Goal: Task Accomplishment & Management: Manage account settings

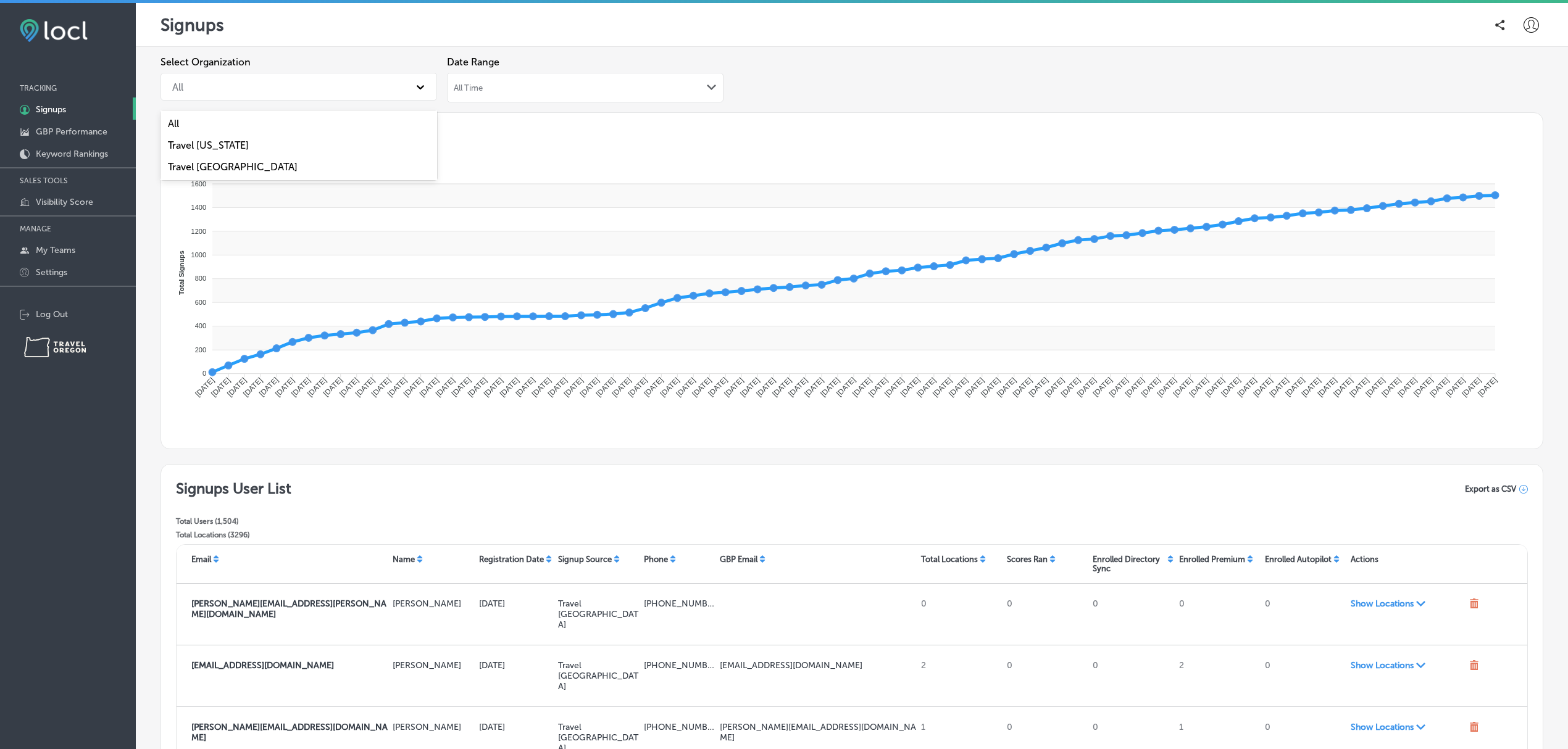
click at [364, 77] on div "All" at bounding box center [288, 87] width 243 height 22
click at [282, 144] on div "Travel [US_STATE]" at bounding box center [298, 145] width 276 height 22
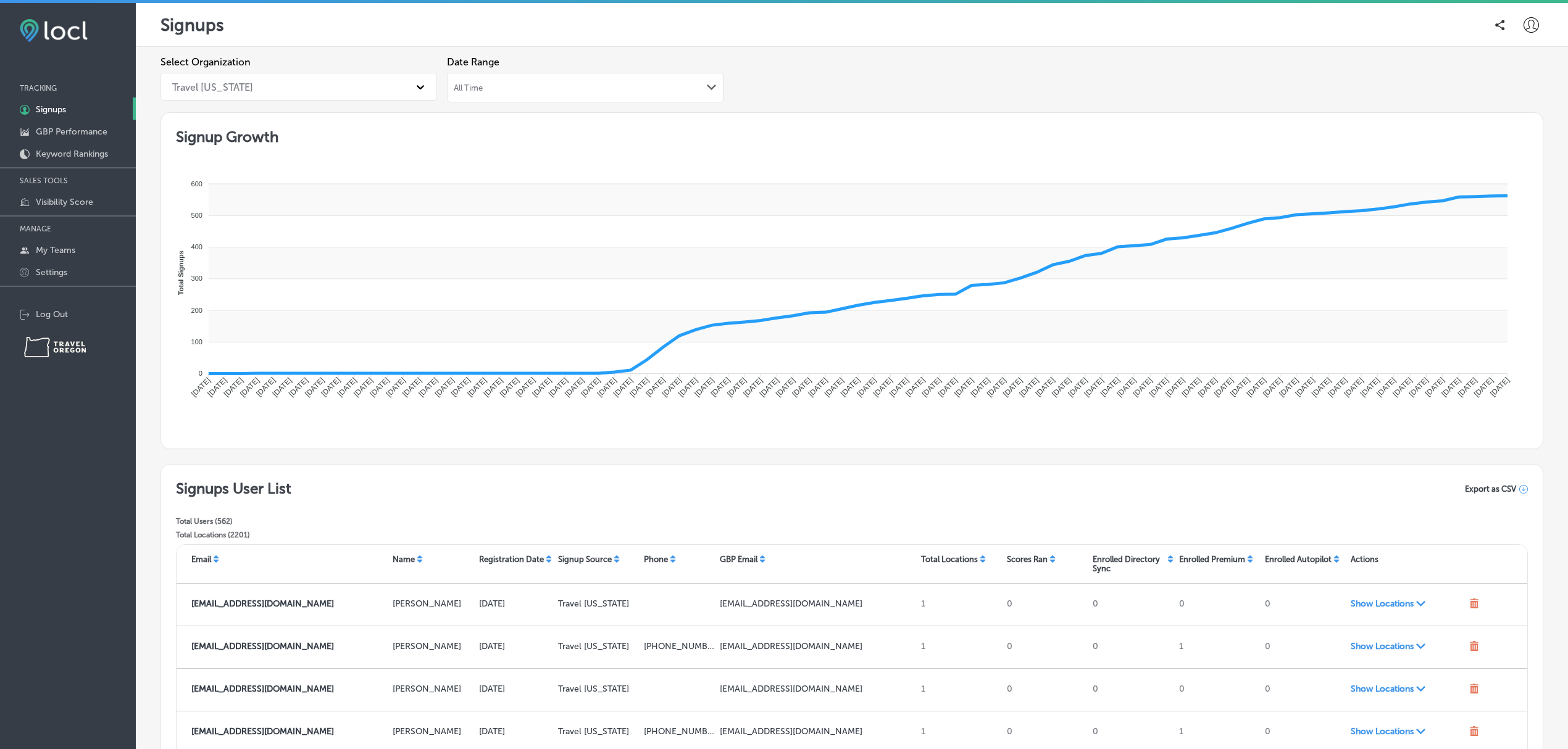
click at [574, 96] on div "All Time Path Created with Sketch." at bounding box center [585, 87] width 276 height 29
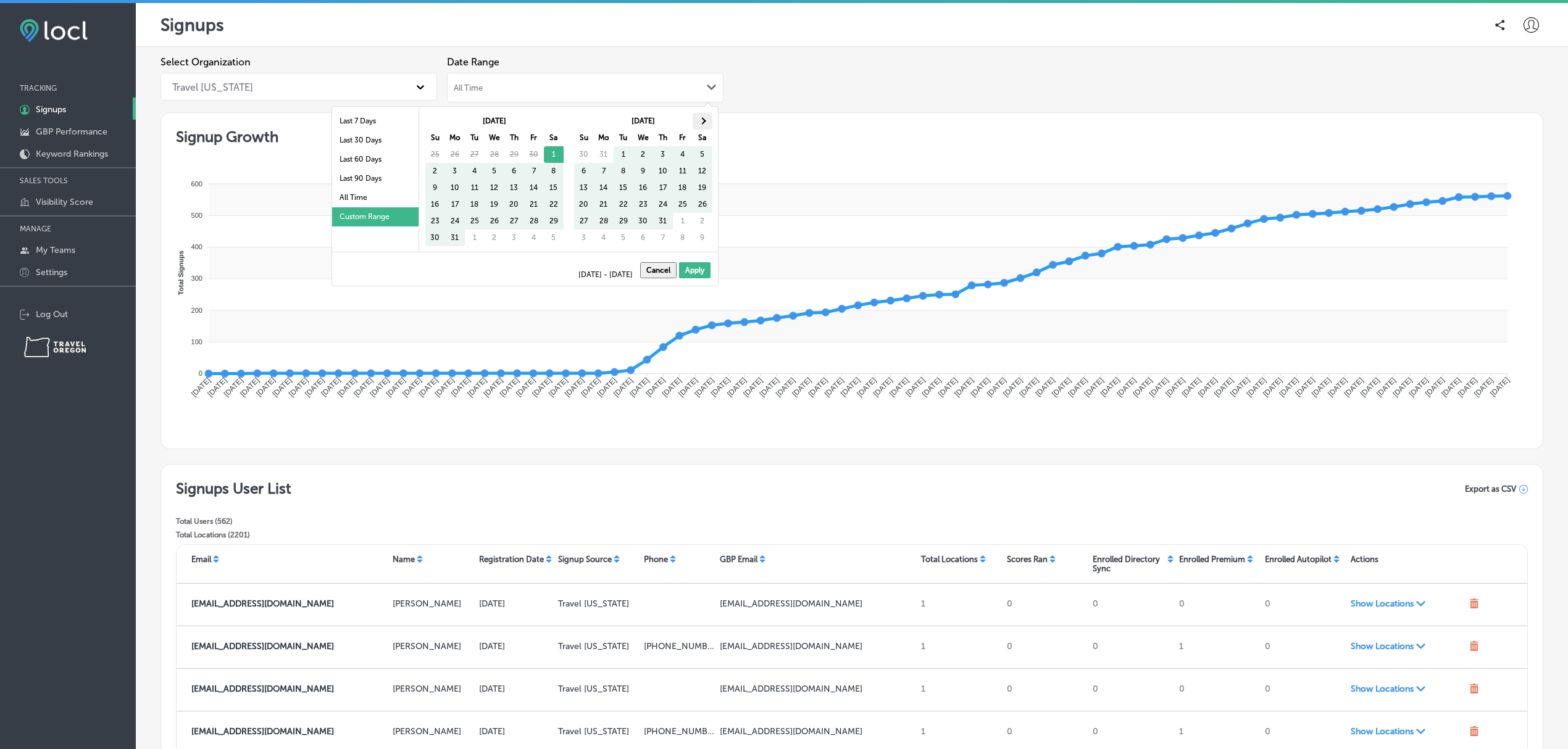
click at [702, 119] on span at bounding box center [702, 120] width 7 height 7
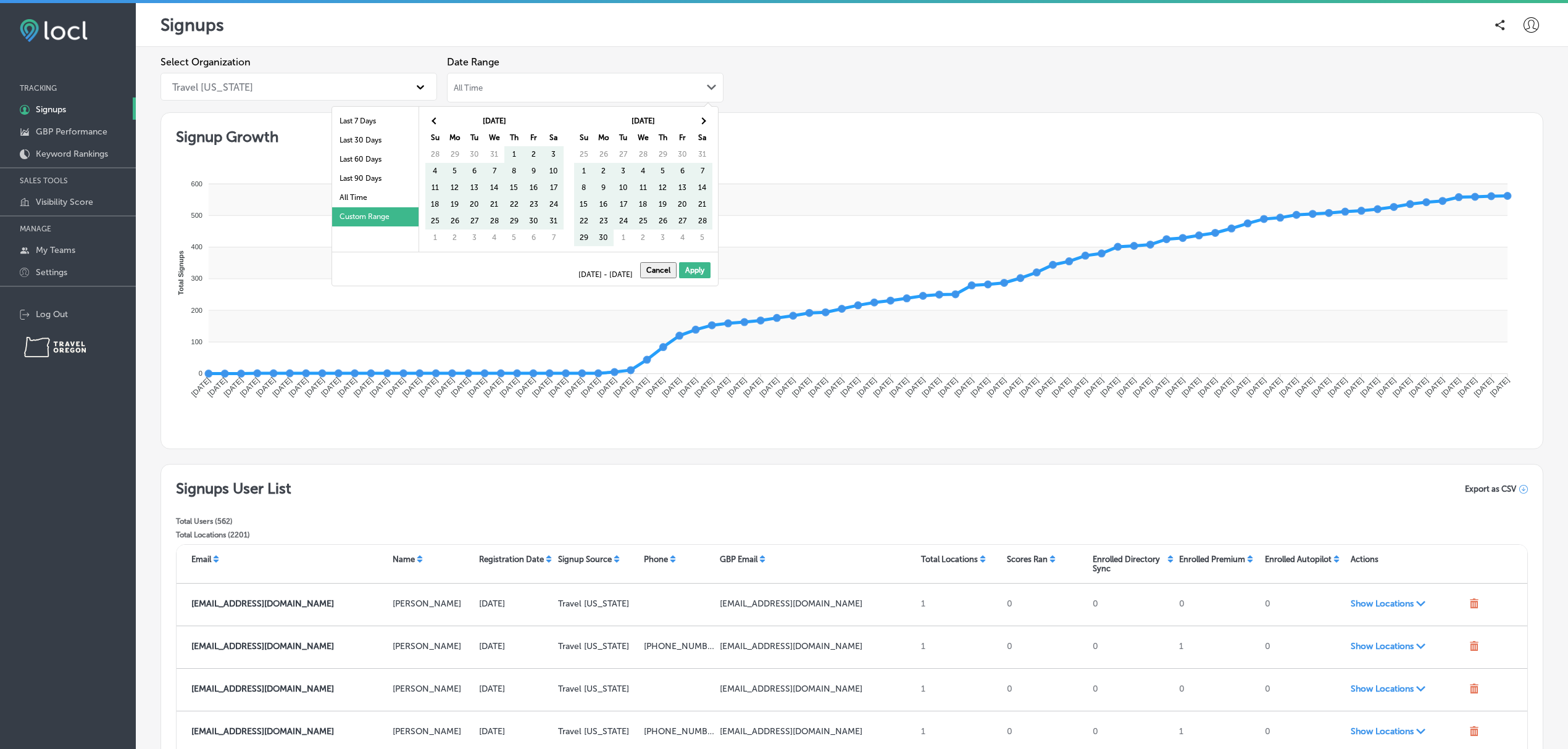
click at [702, 119] on span at bounding box center [702, 120] width 7 height 7
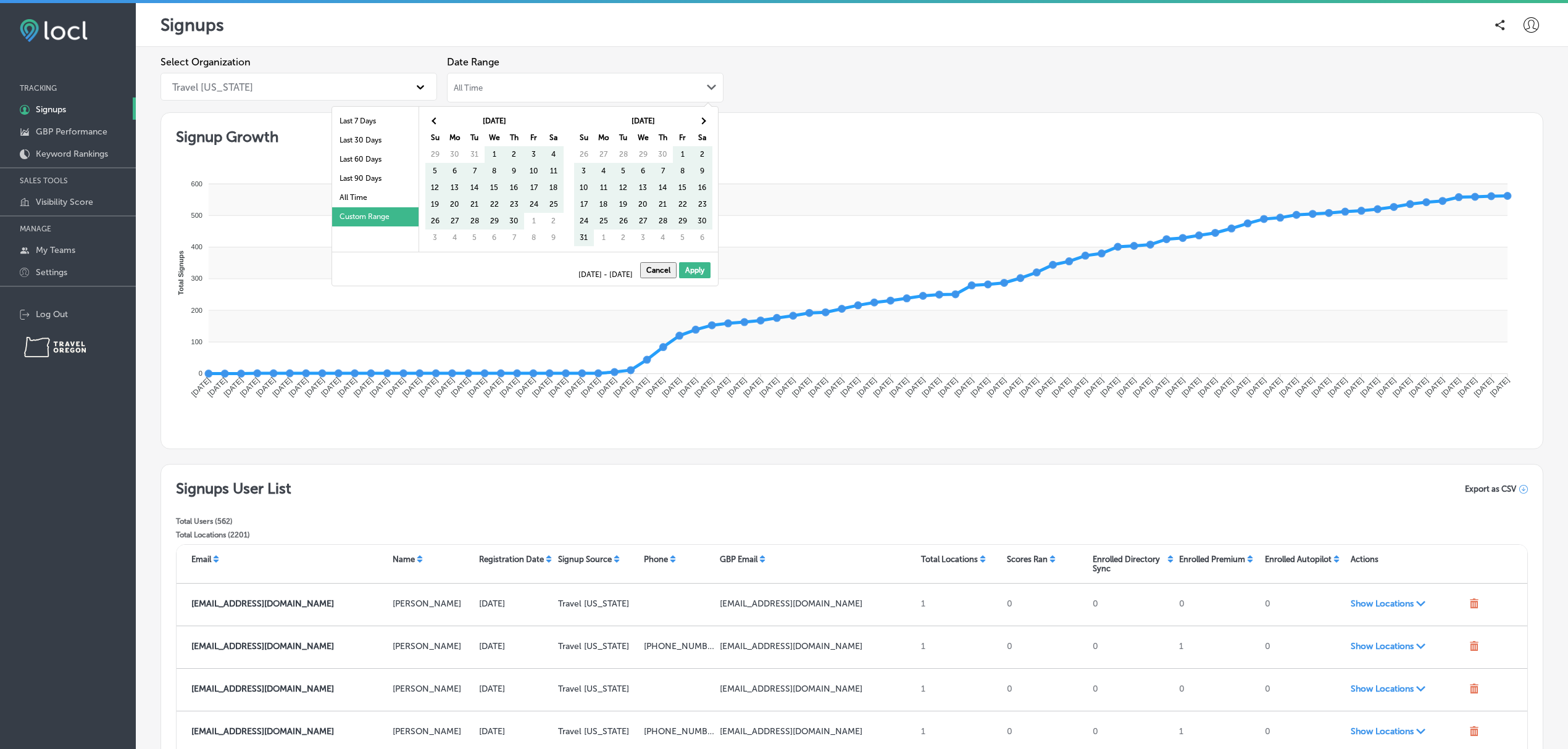
click at [702, 119] on span at bounding box center [702, 120] width 7 height 7
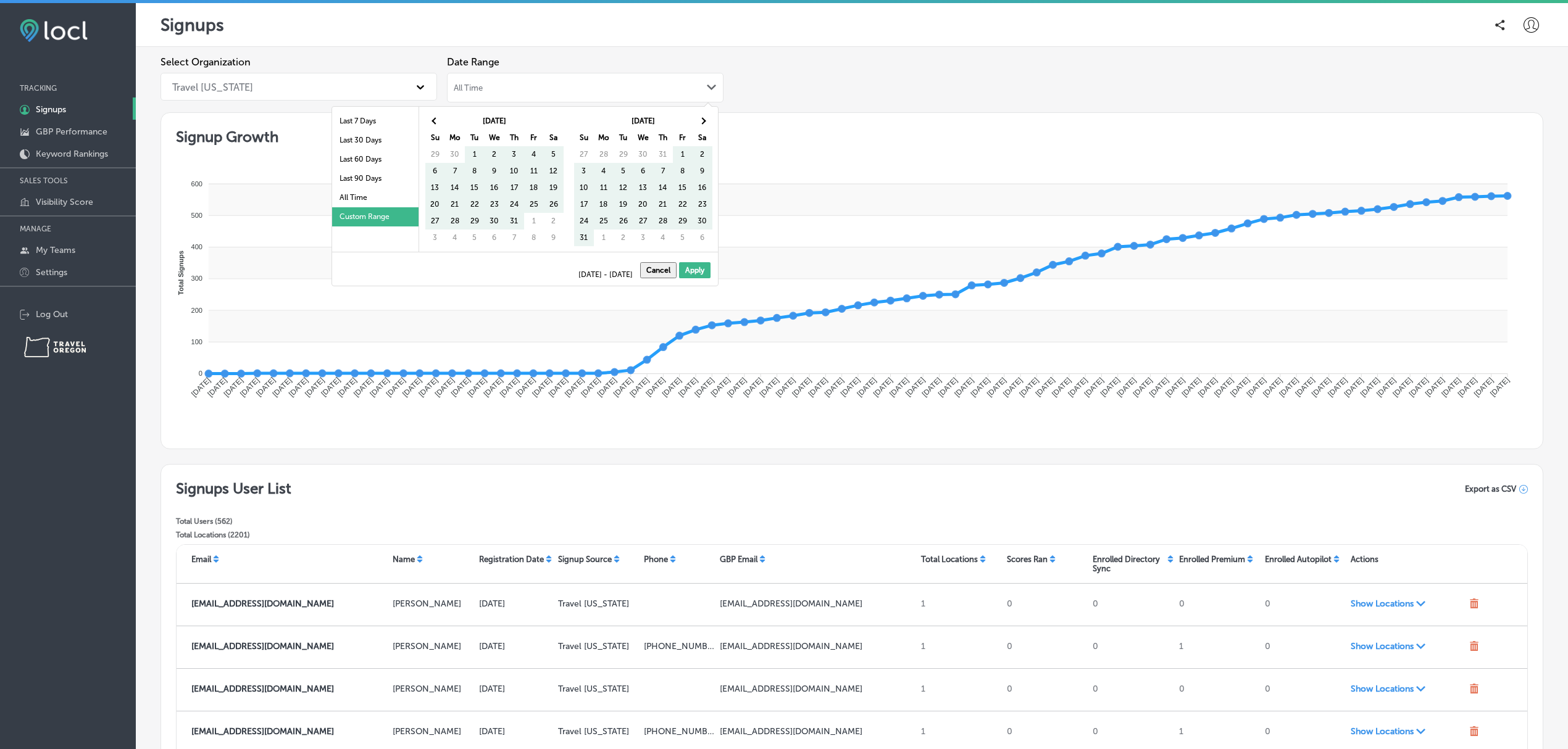
click at [702, 119] on span at bounding box center [702, 120] width 7 height 7
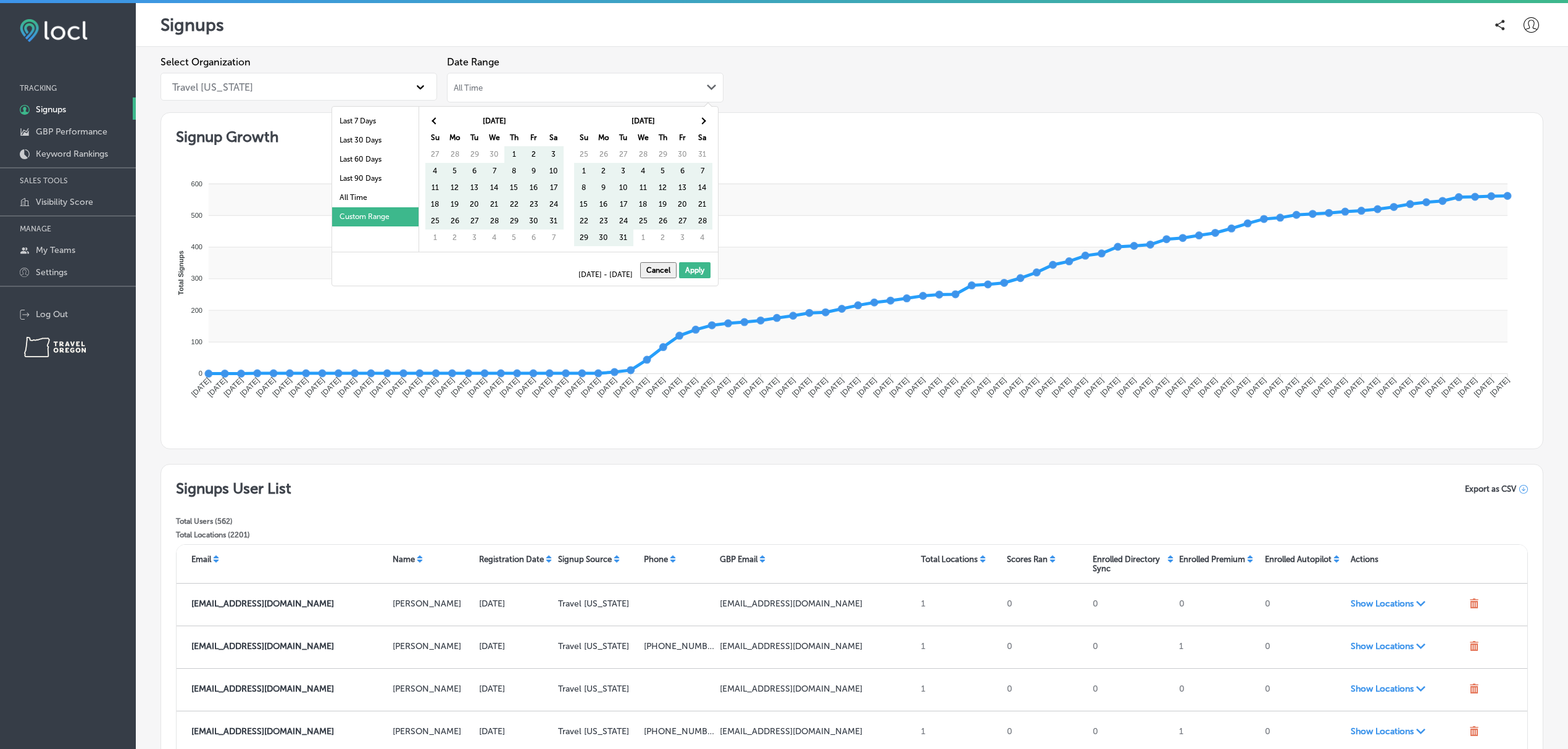
click at [702, 119] on span at bounding box center [702, 120] width 7 height 7
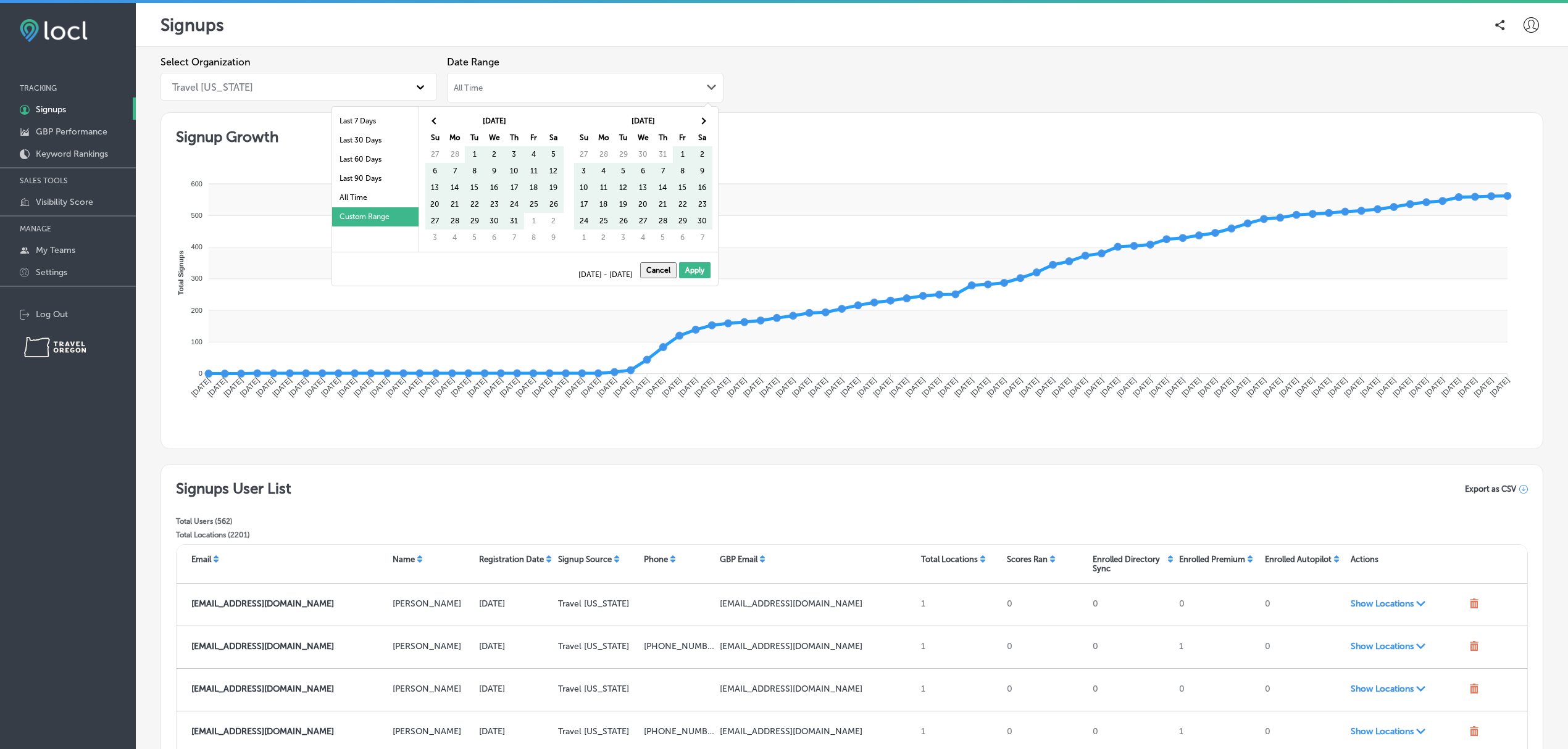
click at [702, 119] on span at bounding box center [702, 120] width 7 height 7
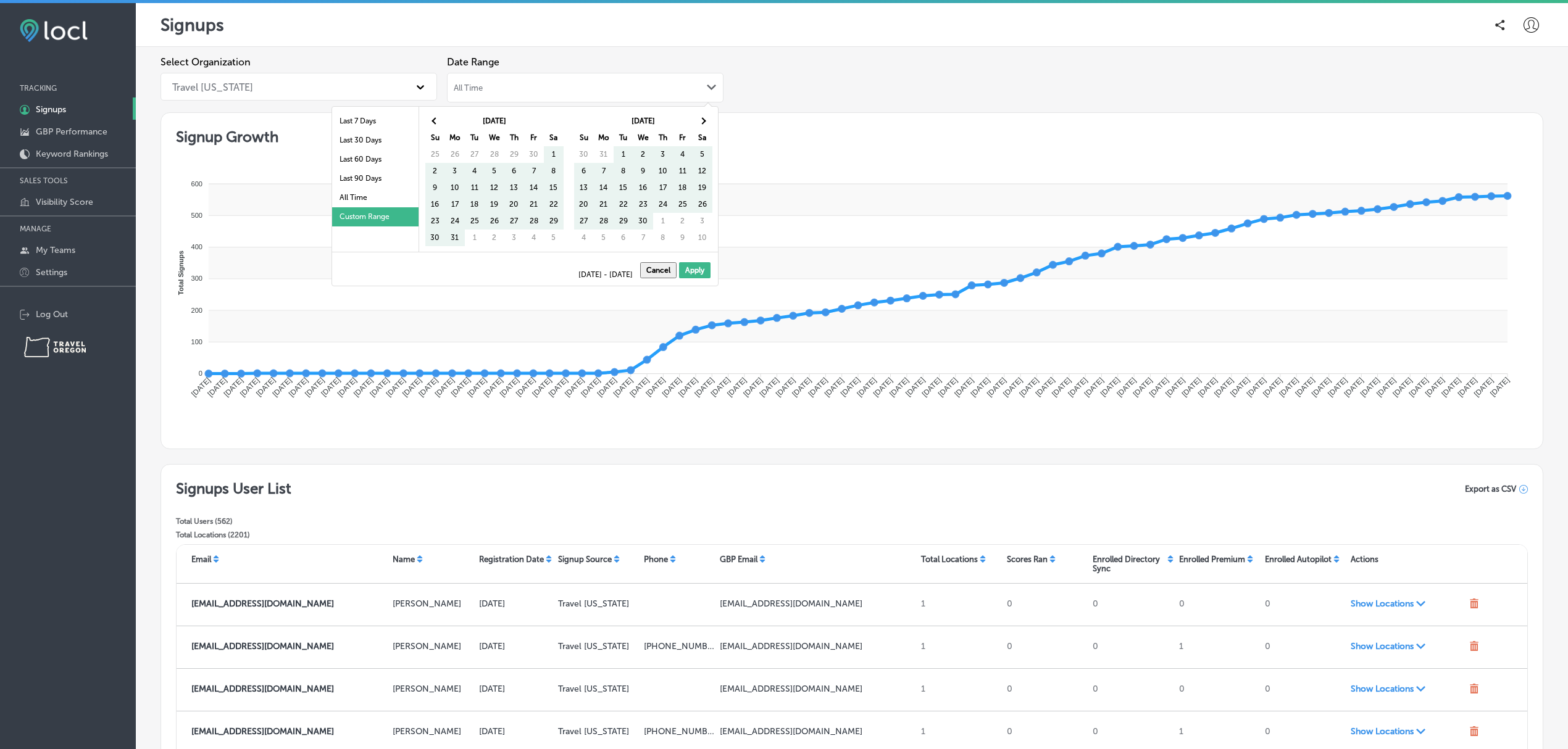
click at [702, 119] on span at bounding box center [702, 120] width 7 height 7
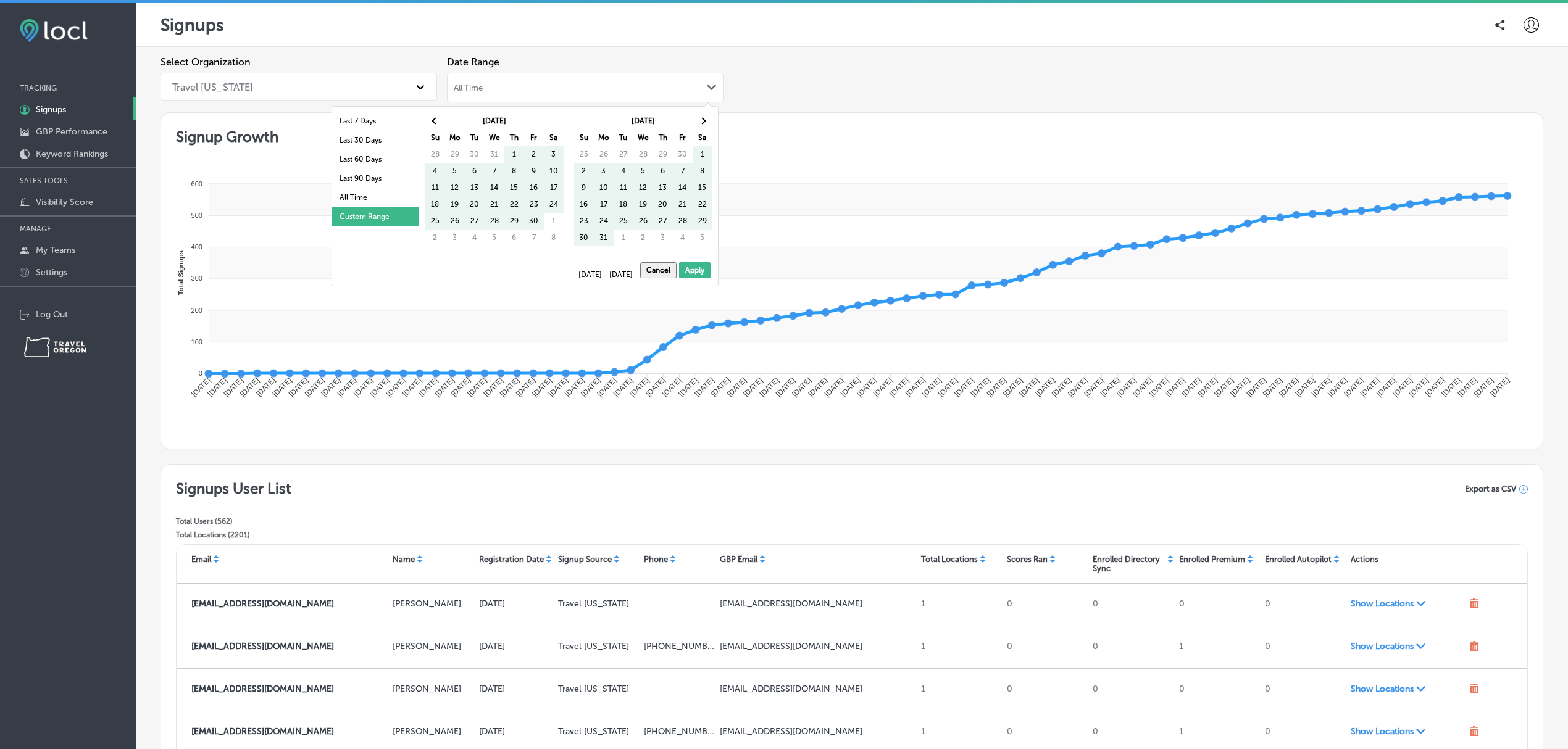
click at [702, 119] on span at bounding box center [702, 120] width 7 height 7
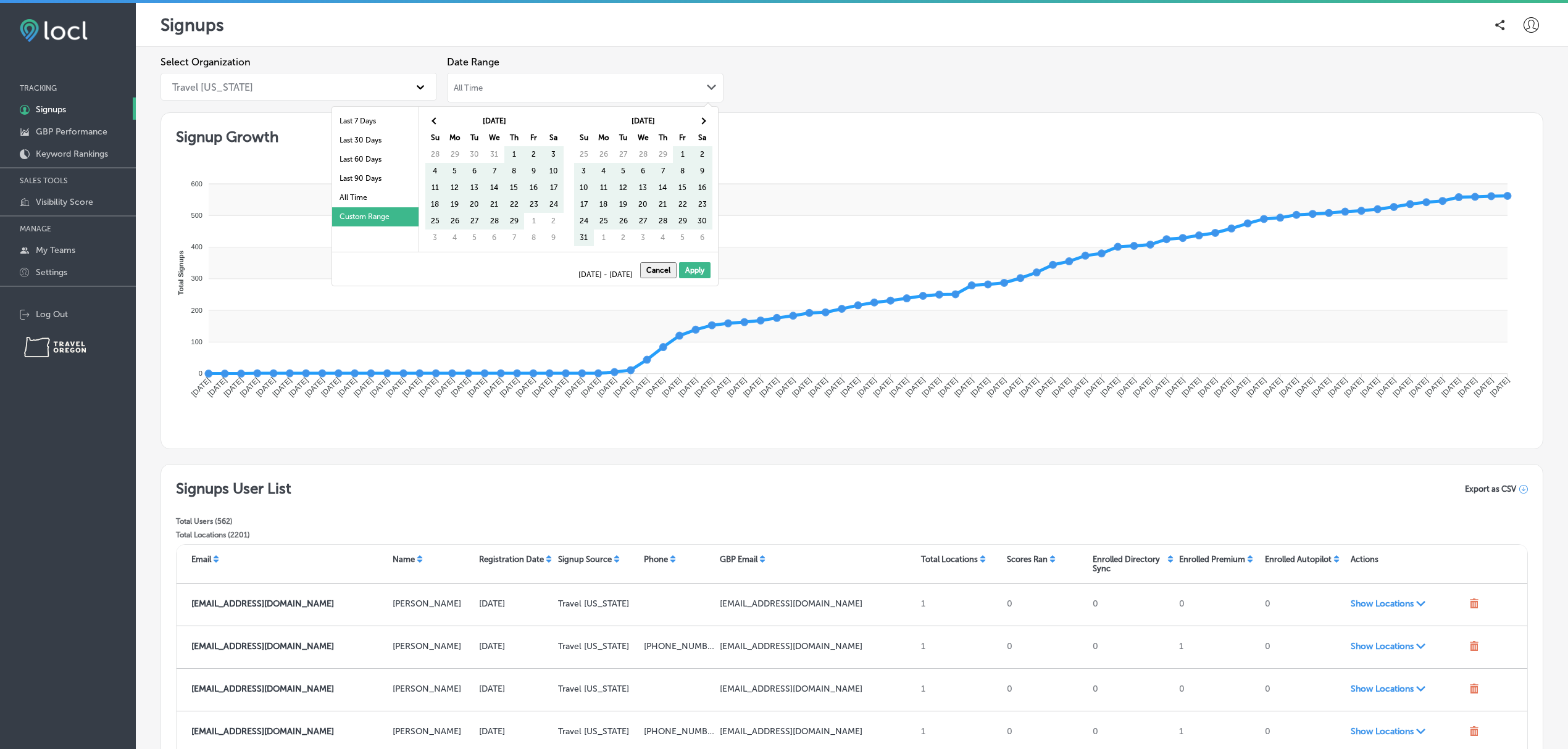
click at [702, 119] on span at bounding box center [702, 120] width 7 height 7
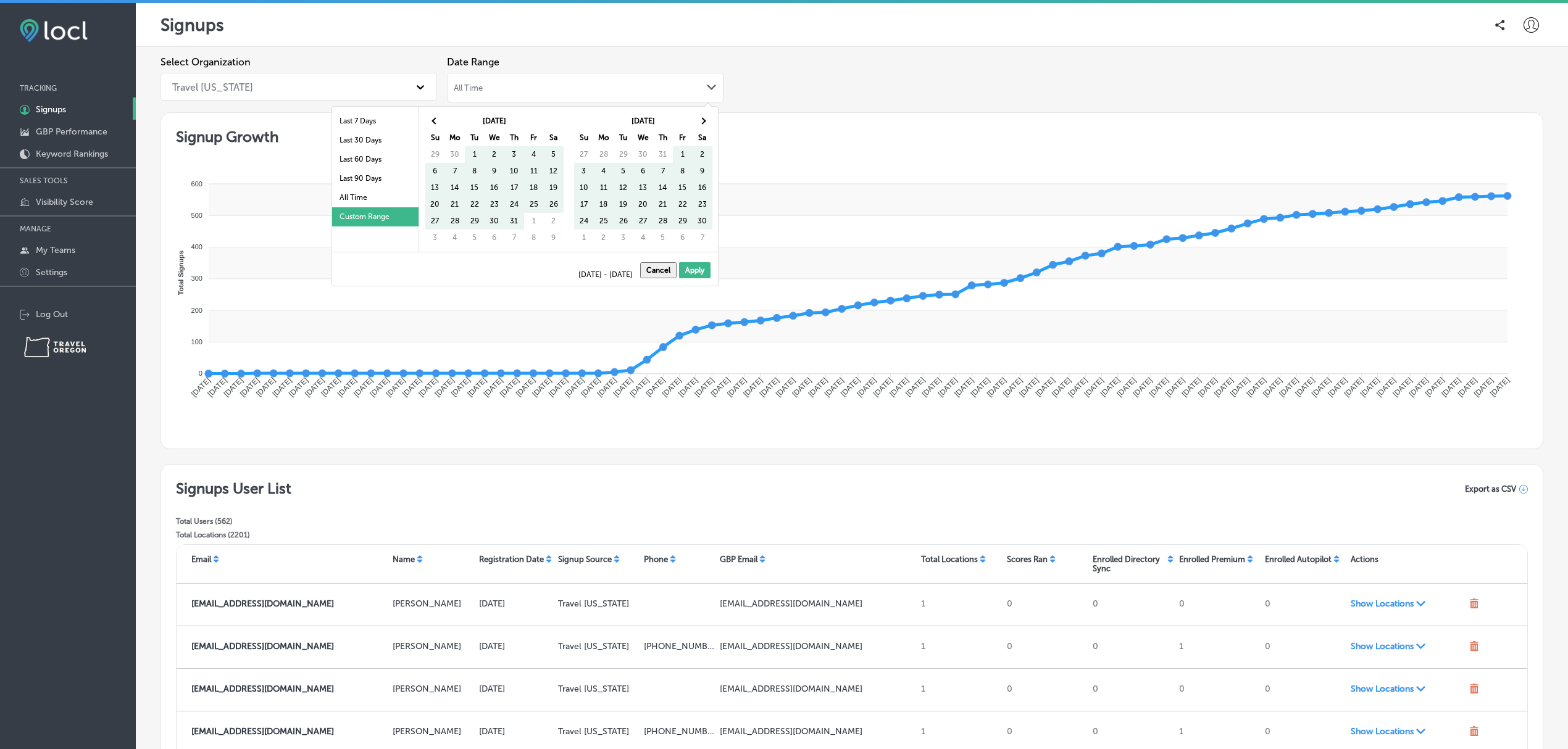
click at [702, 119] on span at bounding box center [702, 120] width 7 height 7
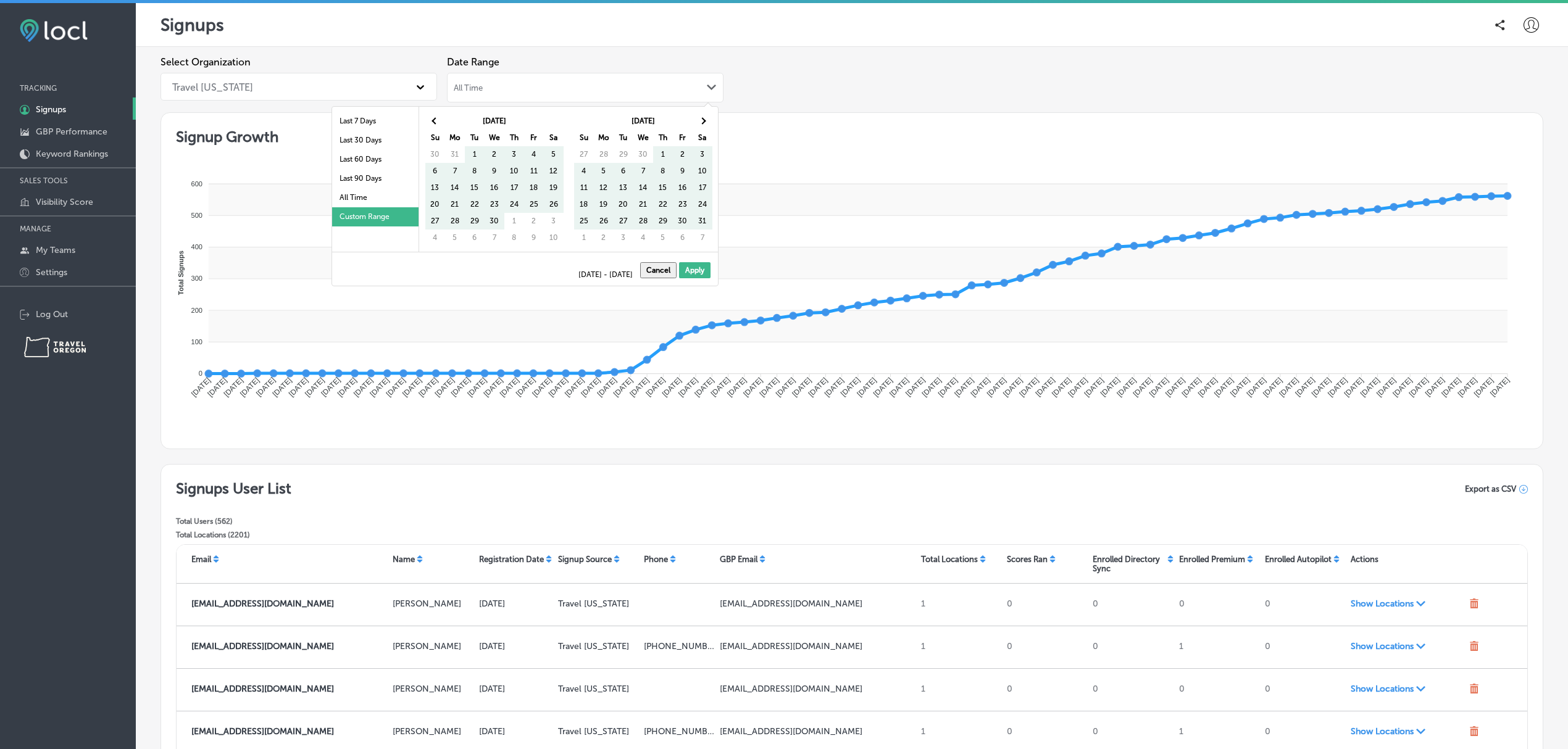
click at [702, 119] on span at bounding box center [702, 120] width 7 height 7
click at [702, 119] on th at bounding box center [703, 121] width 20 height 17
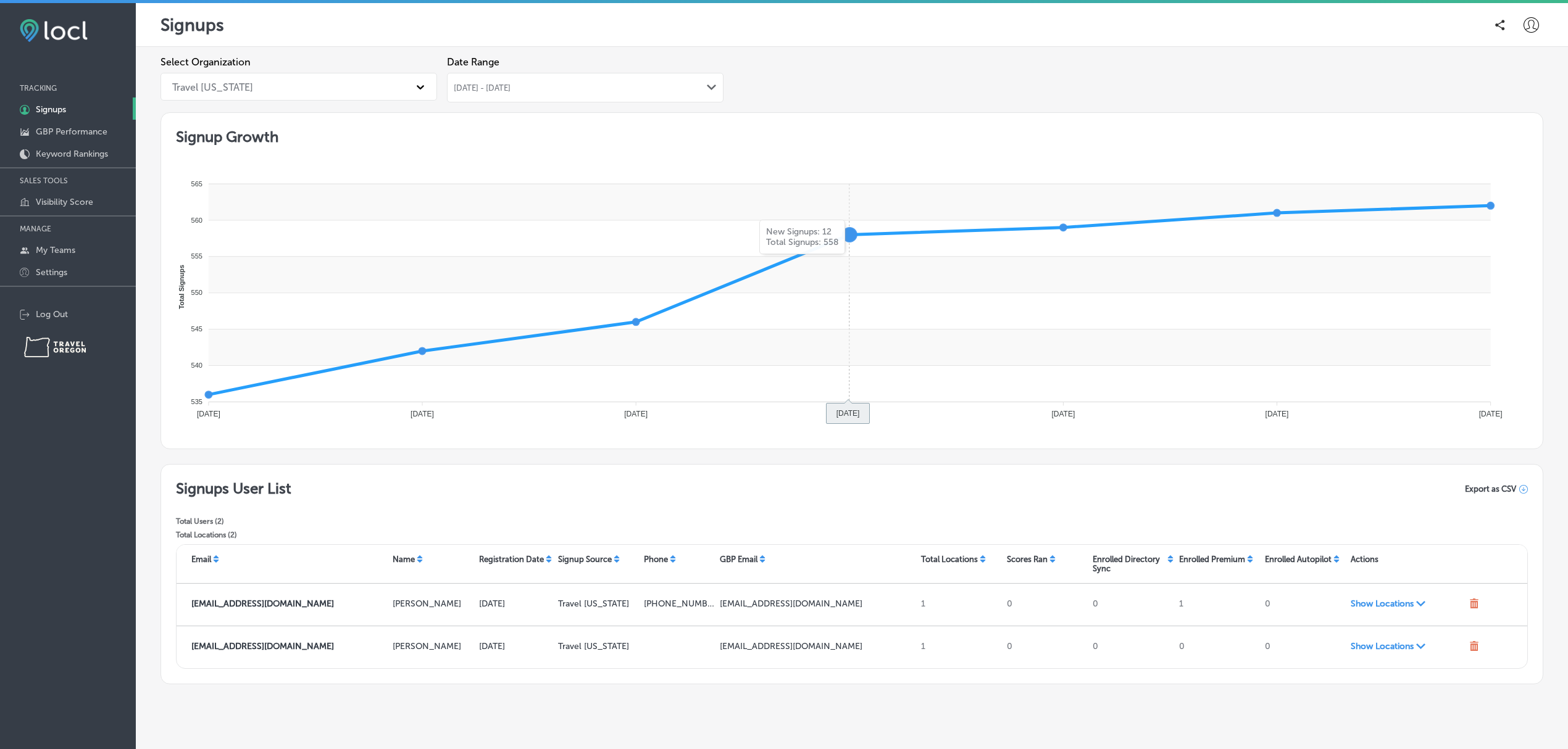
scroll to position [33, 0]
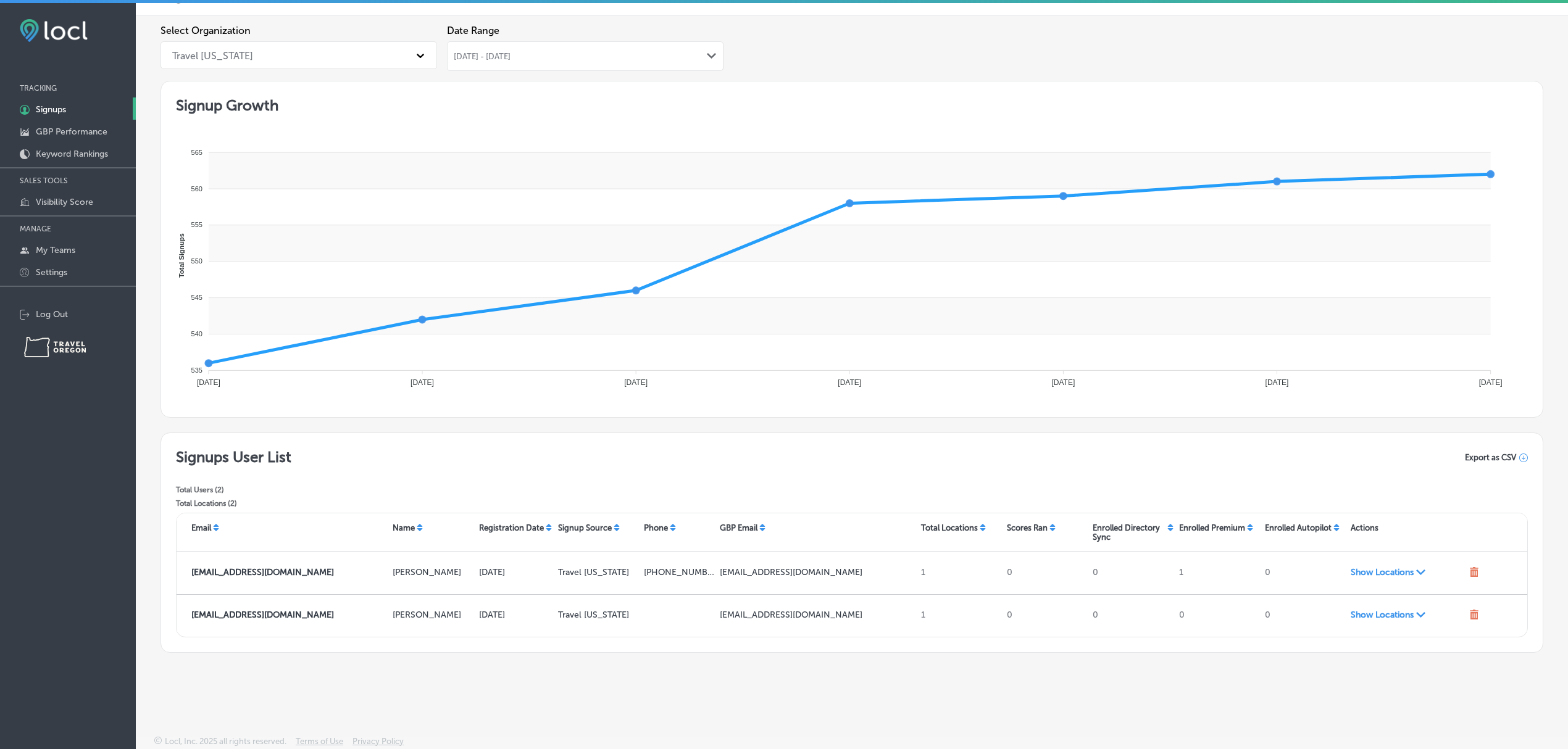
click at [1483, 458] on span "Export as CSV" at bounding box center [1490, 458] width 51 height 9
click at [1314, 60] on div "Select Organization Travel [US_STATE] Date Range [DATE] - [DATE] Path Created w…" at bounding box center [852, 53] width 1383 height 56
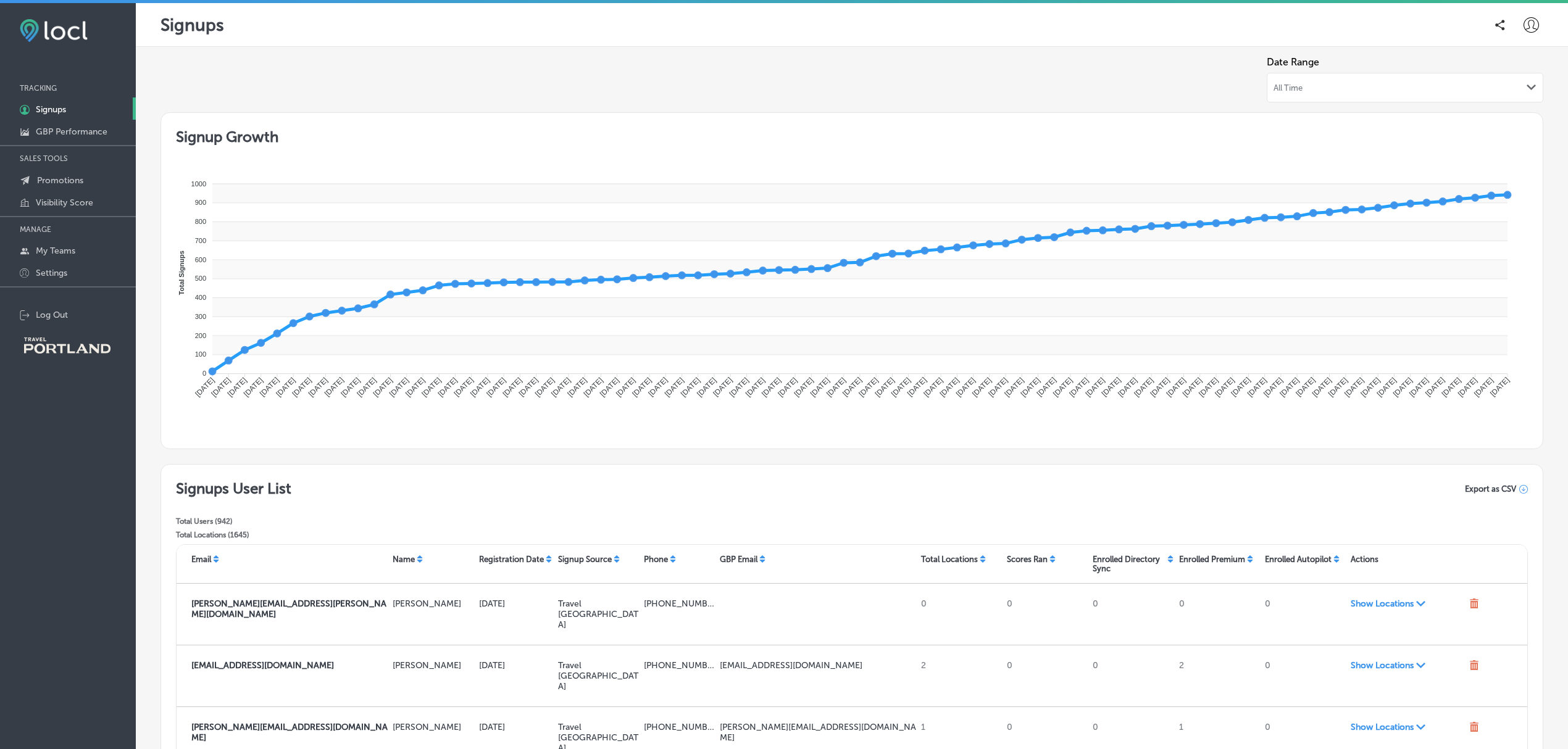
click at [1524, 21] on icon at bounding box center [1531, 25] width 15 height 15
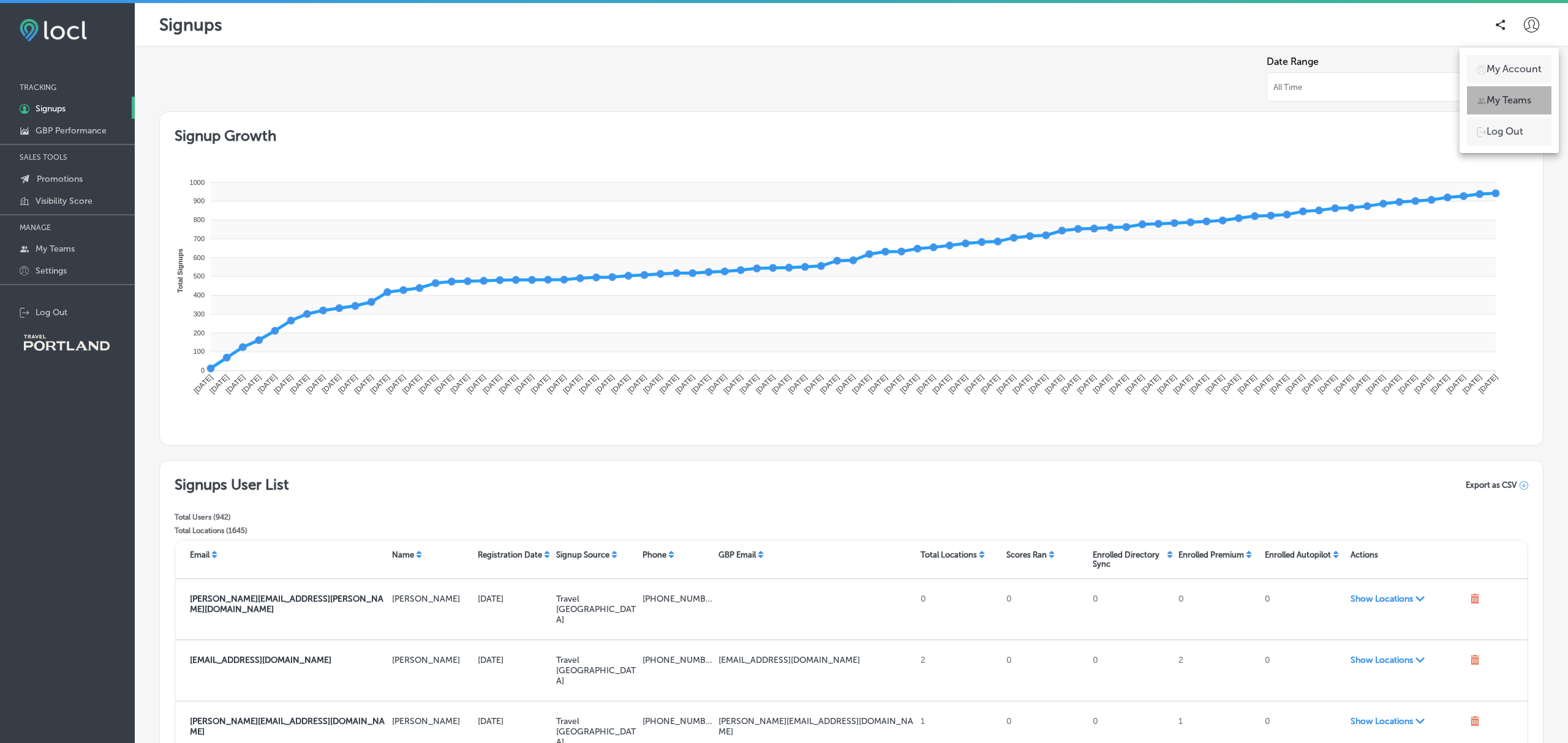
click at [1502, 94] on p "My Teams" at bounding box center [1509, 101] width 45 height 15
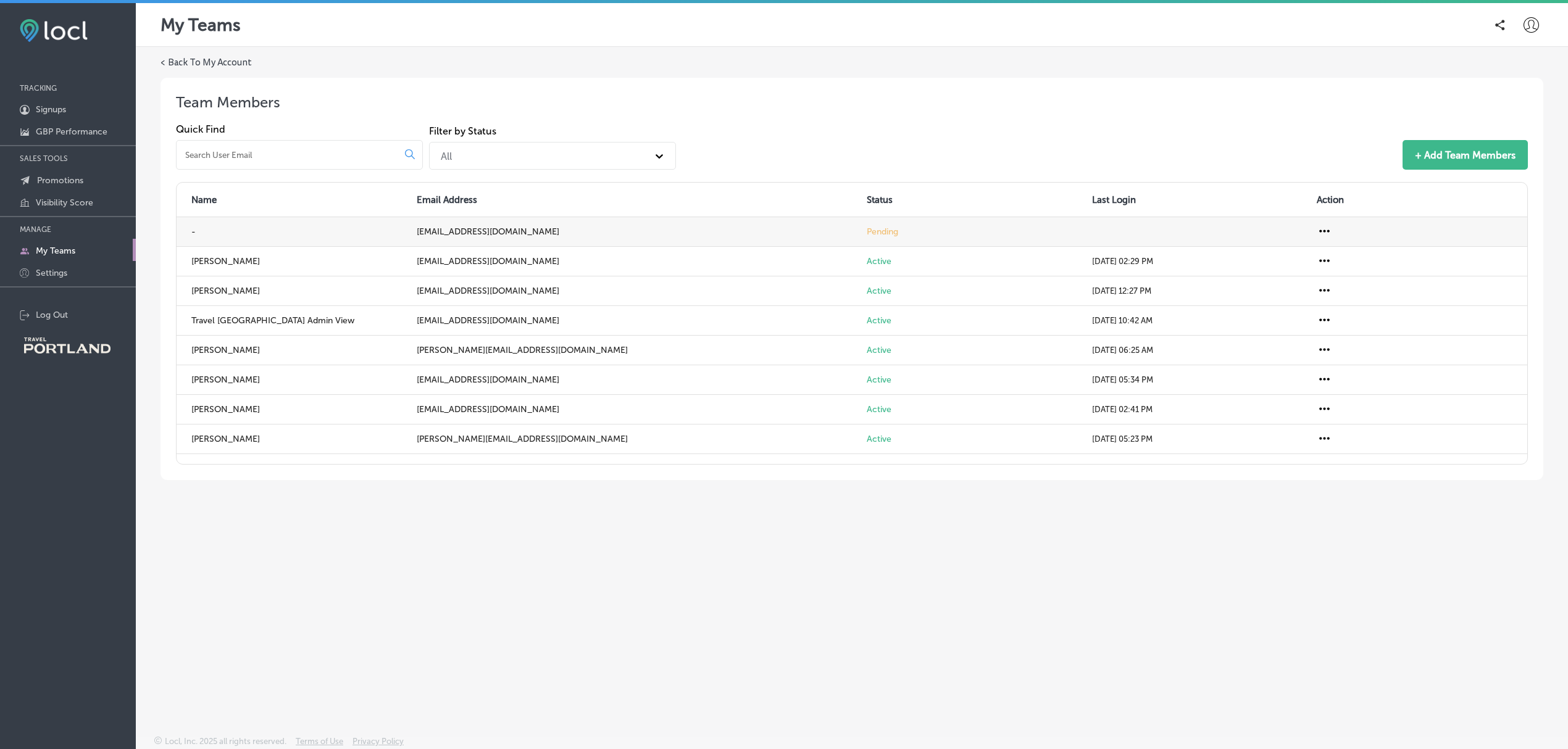
click at [1328, 227] on icon at bounding box center [1325, 231] width 15 height 15
click at [1367, 257] on li "Resend Invite" at bounding box center [1386, 256] width 105 height 29
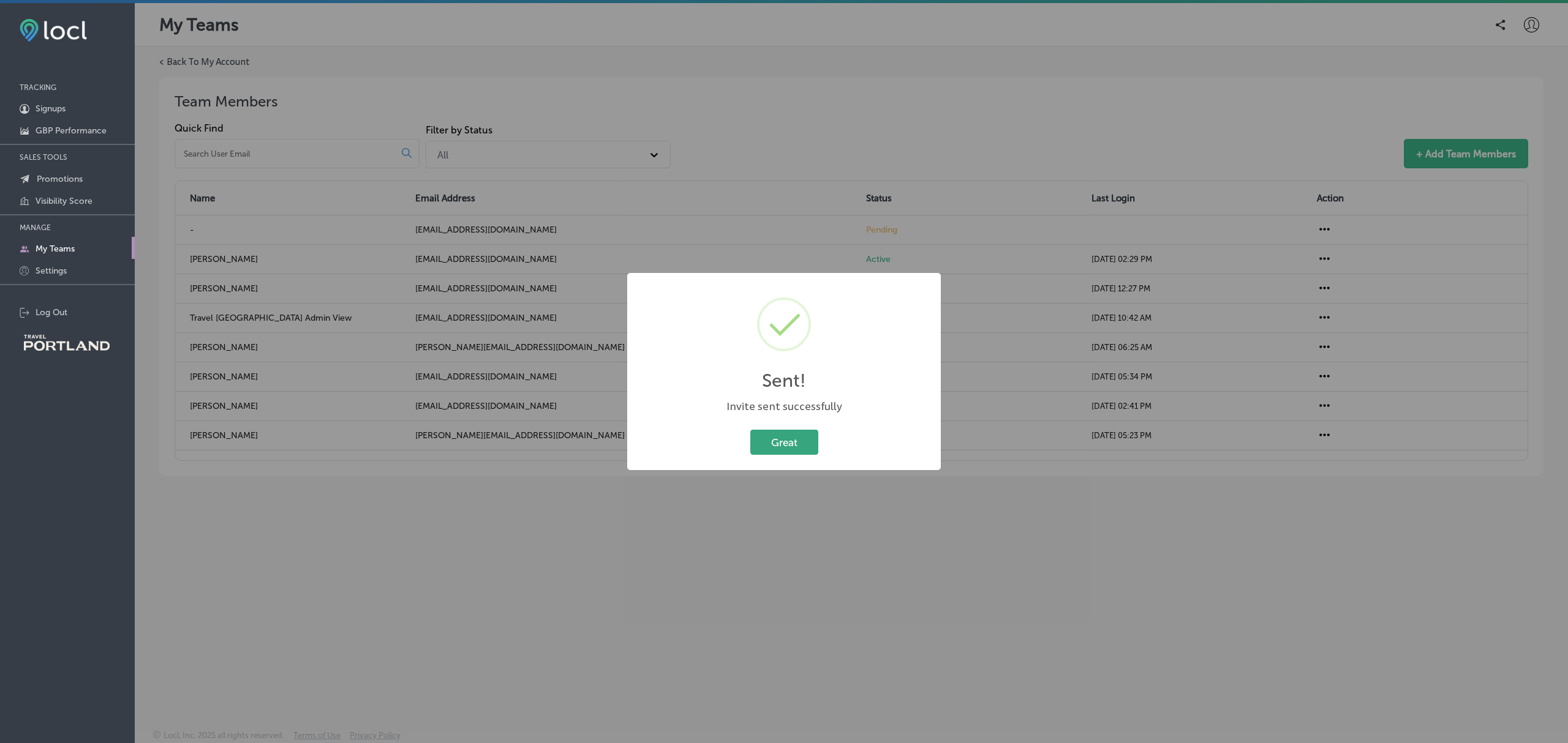
click at [795, 442] on button "Great" at bounding box center [784, 443] width 68 height 25
